Goal: Transaction & Acquisition: Purchase product/service

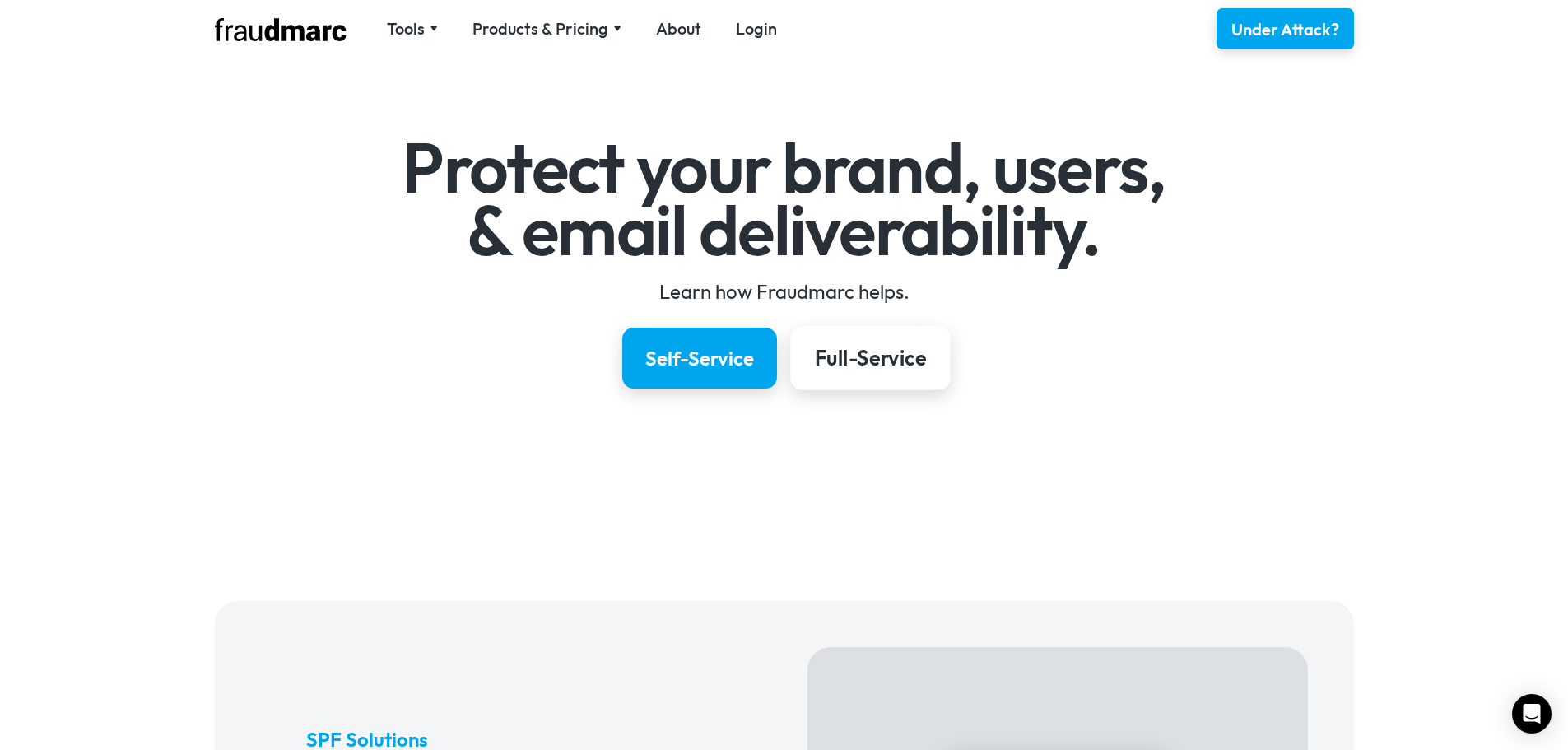
click at [819, 365] on div "Full-Service" at bounding box center [870, 358] width 111 height 28
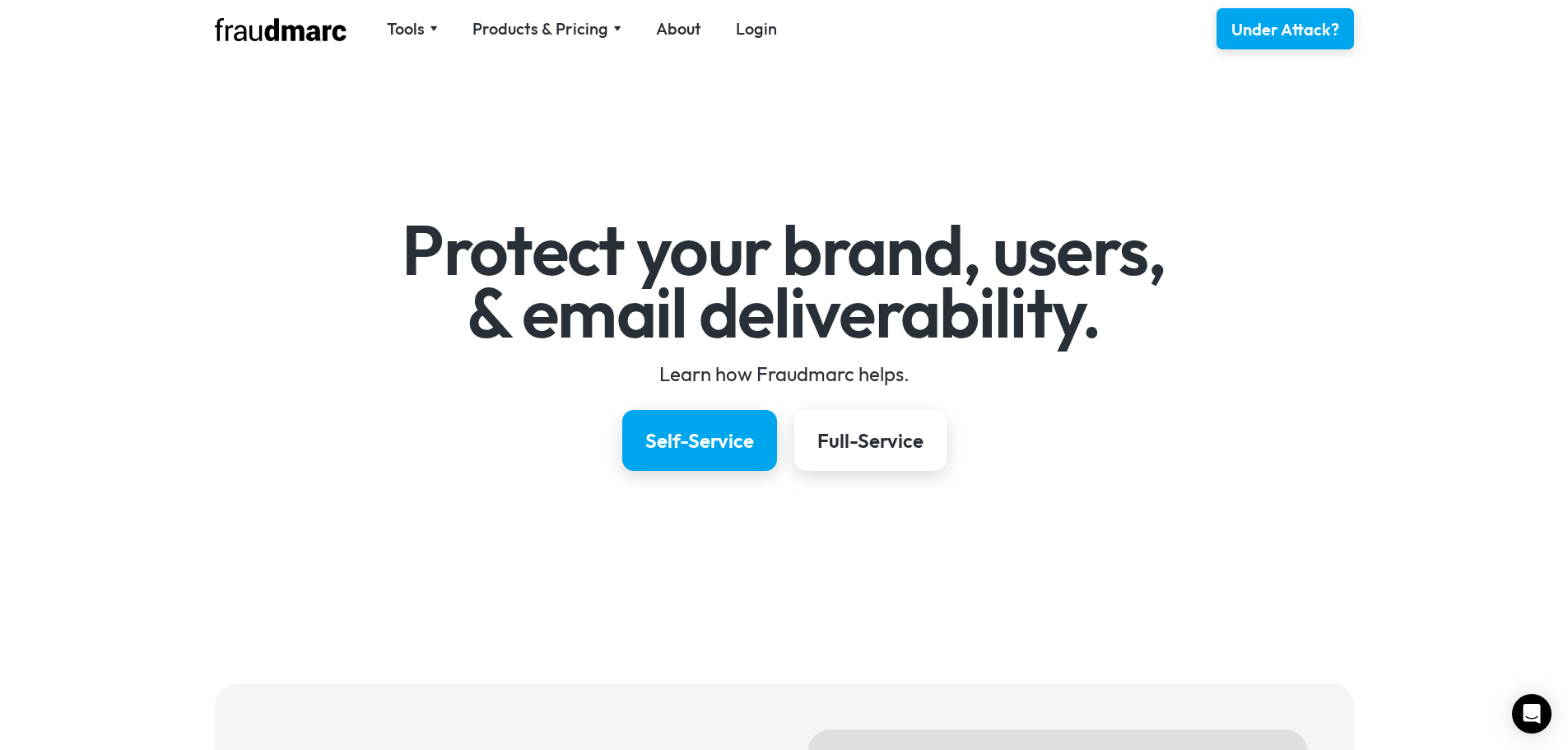
drag, startPoint x: 609, startPoint y: 467, endPoint x: 618, endPoint y: 146, distance: 321.1
click at [411, 25] on div "Tools" at bounding box center [406, 29] width 38 height 23
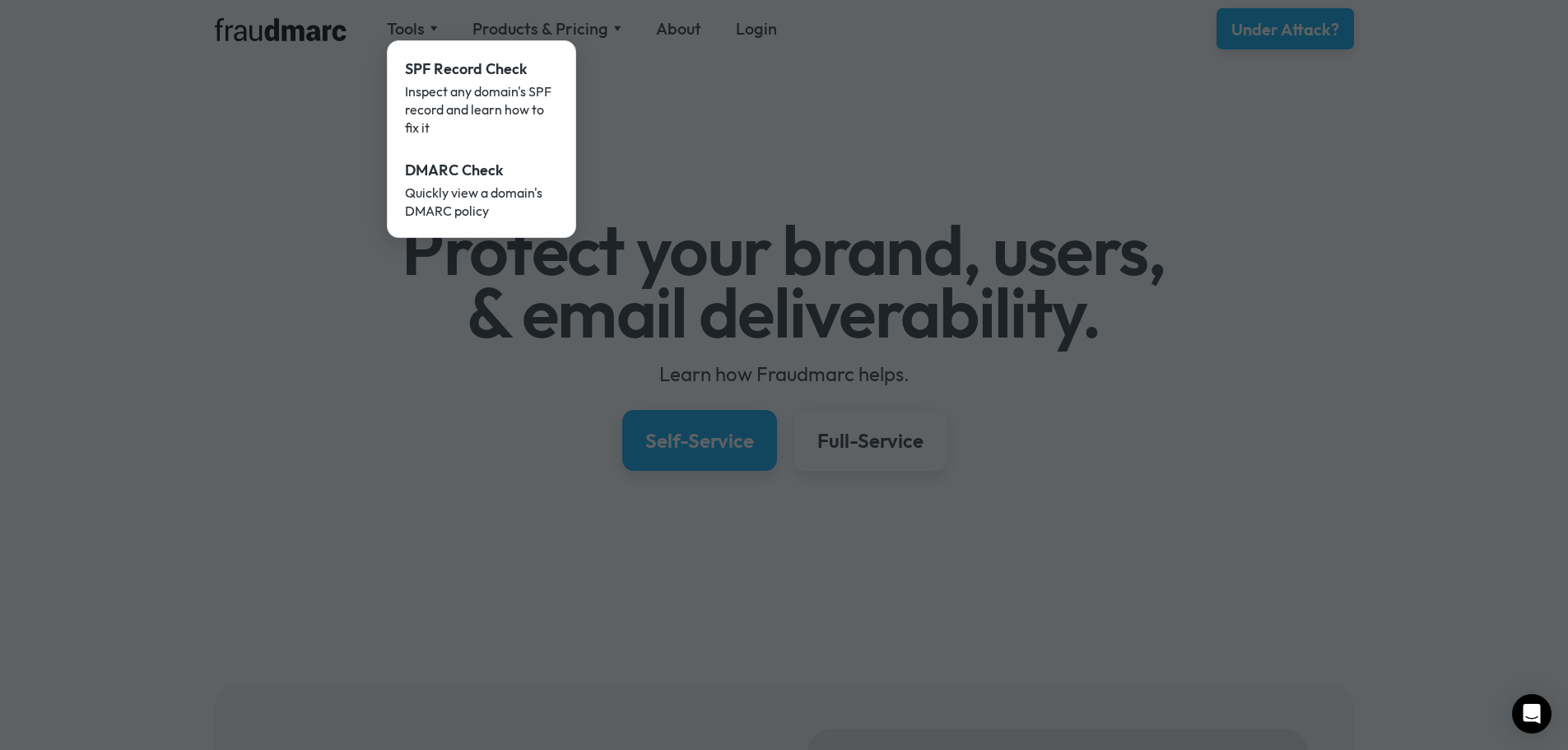
click at [526, 22] on div at bounding box center [784, 375] width 1568 height 750
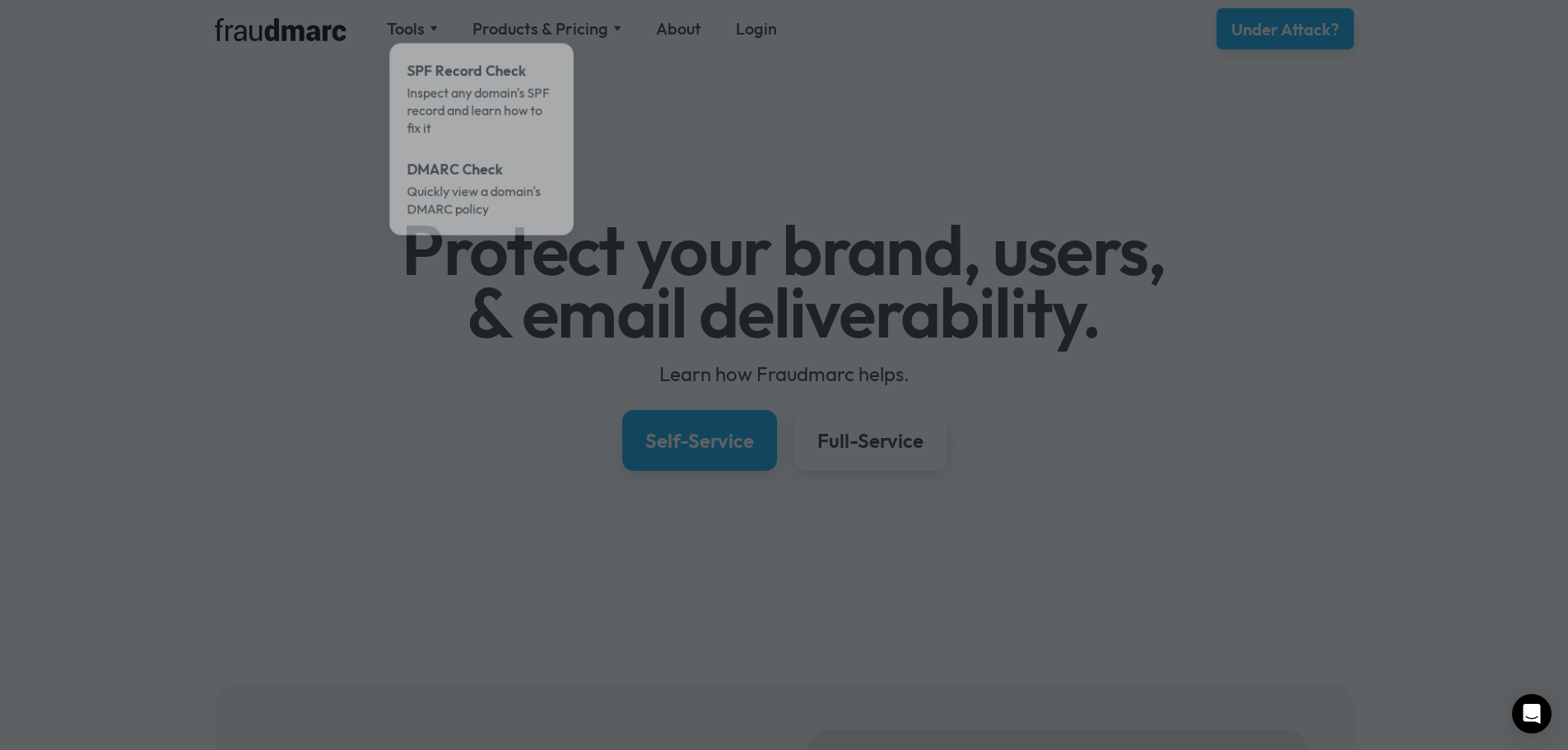
click at [553, 37] on div at bounding box center [784, 375] width 1568 height 750
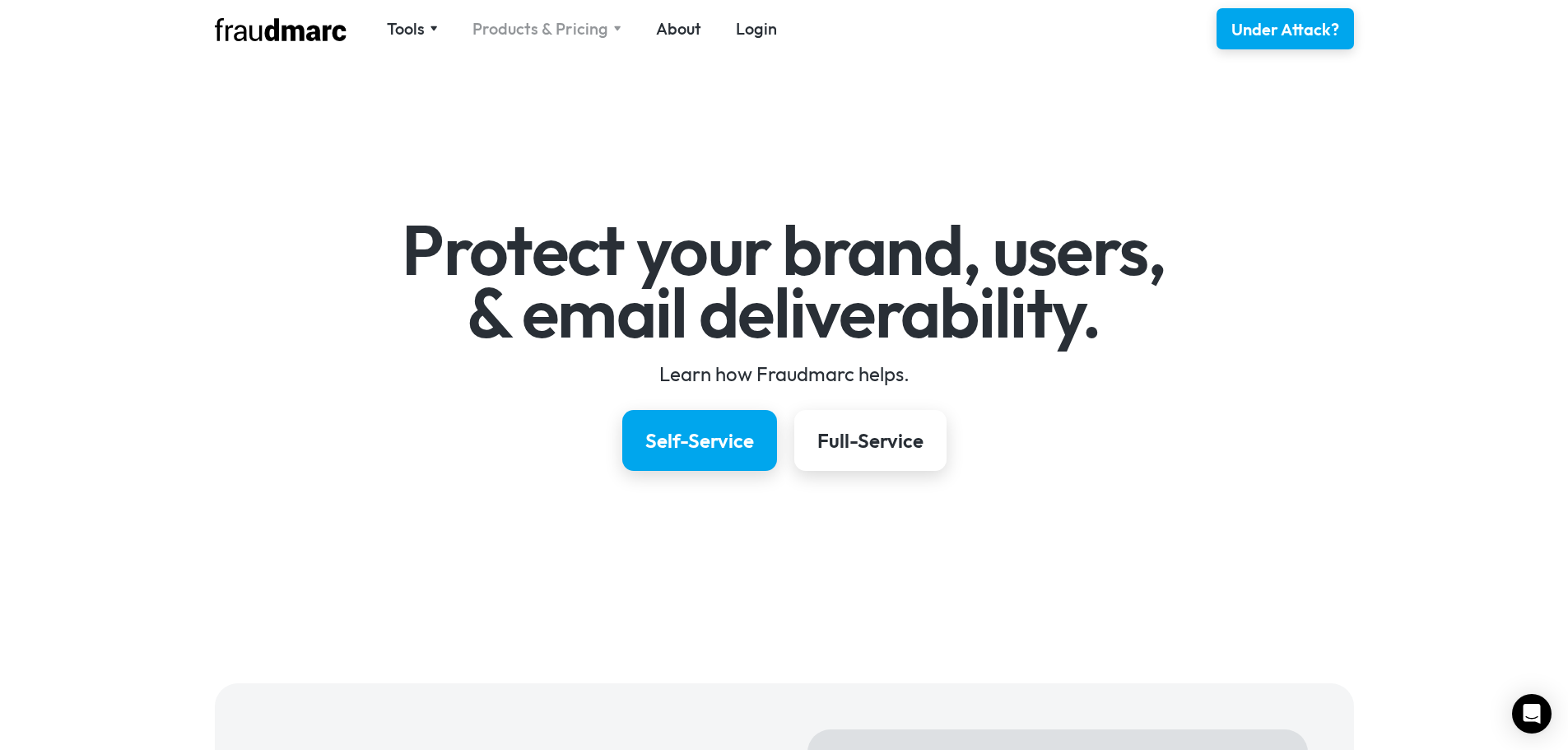
click at [561, 29] on div "Products & Pricing" at bounding box center [541, 29] width 136 height 23
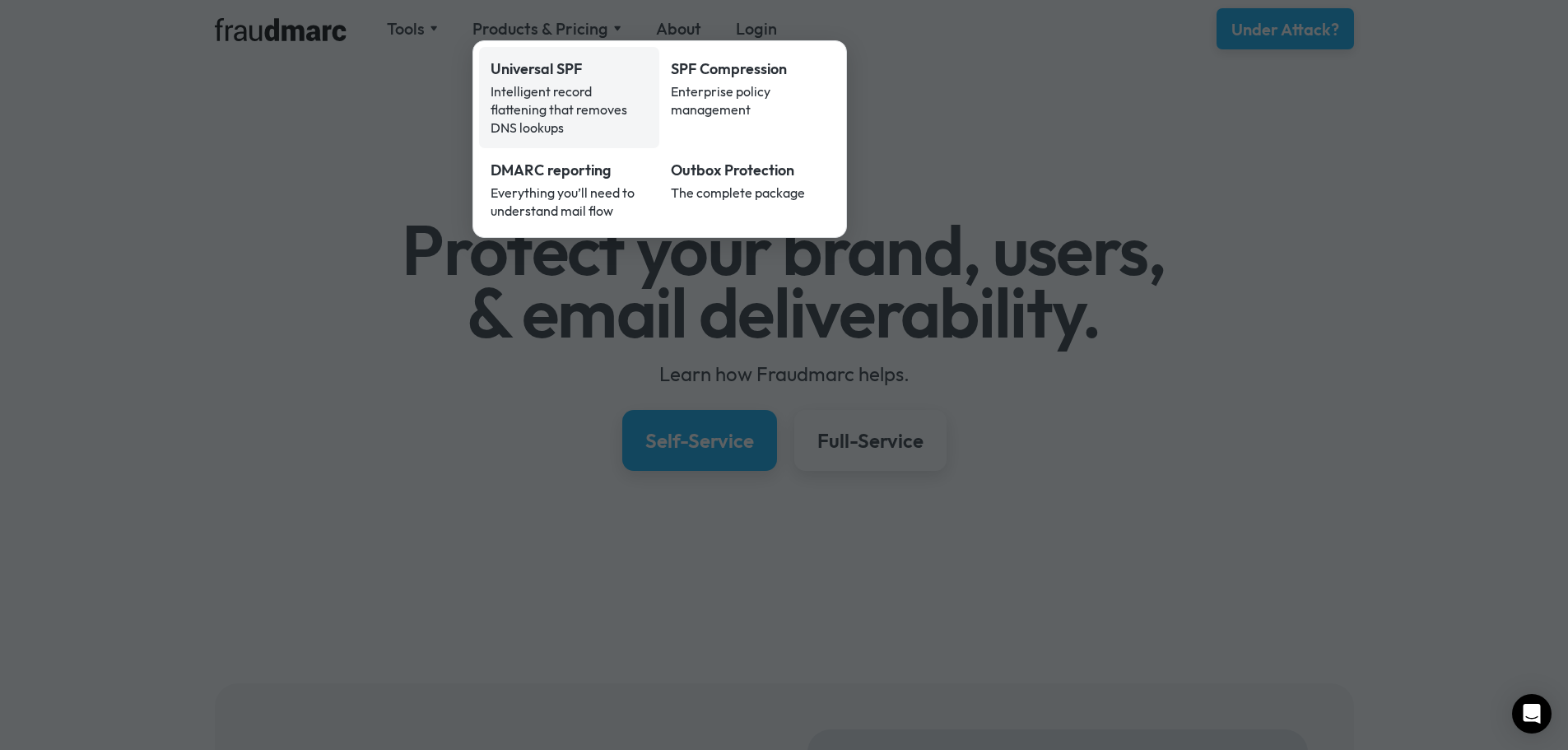
click at [534, 63] on div "Universal SPF" at bounding box center [569, 69] width 158 height 21
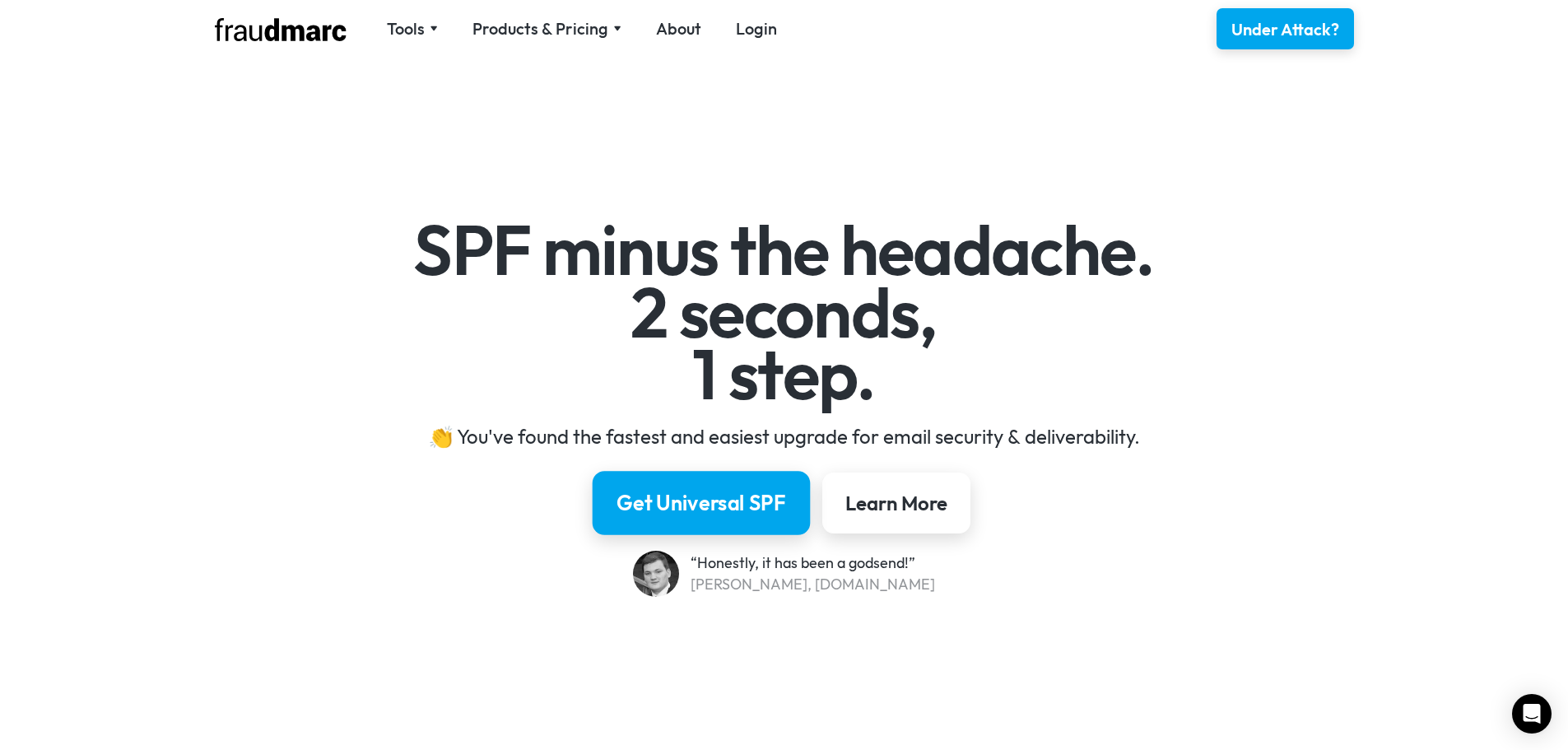
click at [739, 492] on div "Get Universal SPF" at bounding box center [702, 502] width 170 height 28
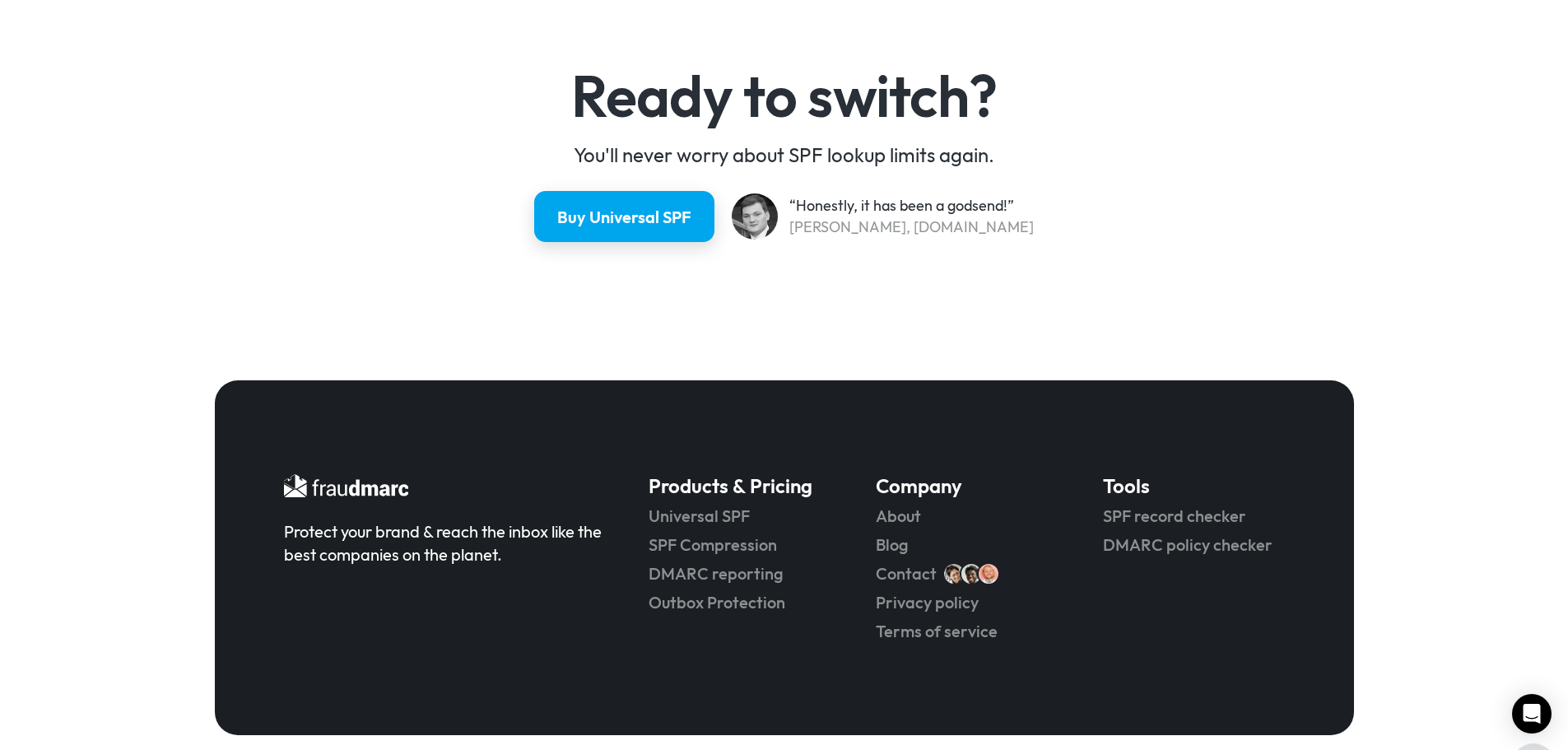
scroll to position [4310, 0]
